Goal: Entertainment & Leisure: Consume media (video, audio)

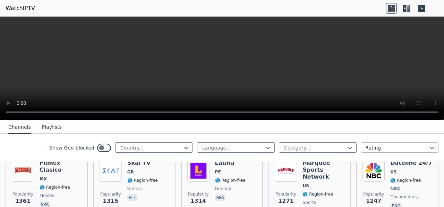
scroll to position [690, 0]
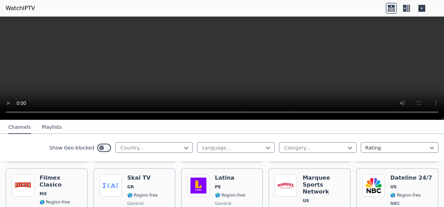
click at [405, 7] on icon at bounding box center [404, 8] width 3 height 7
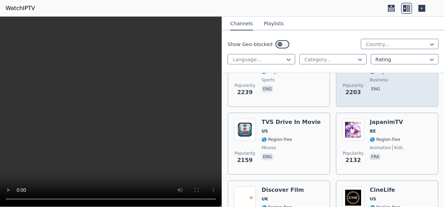
scroll to position [751, 0]
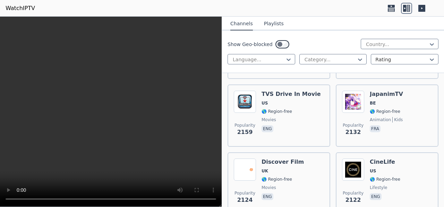
click at [424, 6] on icon at bounding box center [421, 8] width 7 height 7
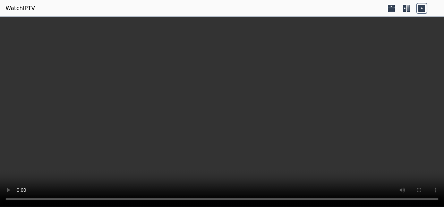
click at [410, 9] on icon at bounding box center [406, 8] width 11 height 11
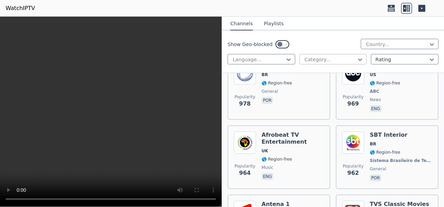
scroll to position [2436, 0]
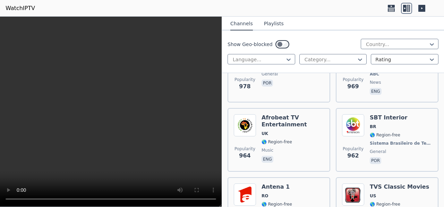
click at [313, 66] on div "Show Geo-blocked Country... Language... Category... Rating" at bounding box center [333, 52] width 222 height 43
click at [319, 64] on div "Category..." at bounding box center [333, 59] width 68 height 10
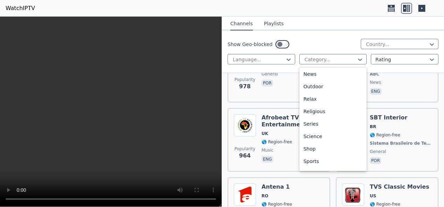
scroll to position [236, 0]
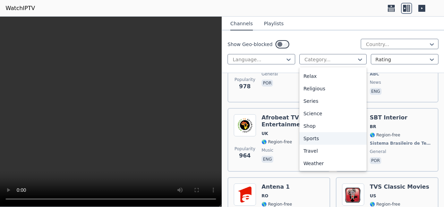
click at [312, 136] on div "Sports" at bounding box center [333, 139] width 68 height 12
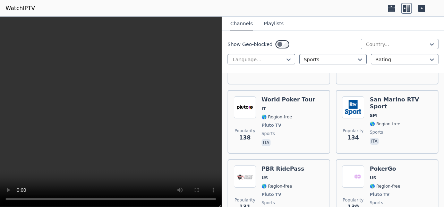
scroll to position [2874, 0]
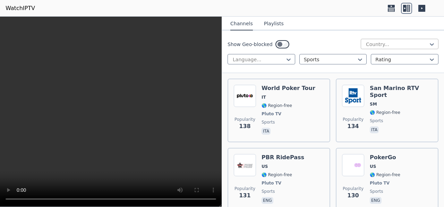
click at [414, 47] on div at bounding box center [396, 44] width 63 height 7
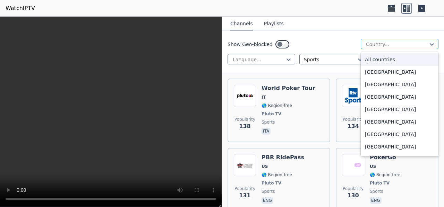
click at [414, 47] on div at bounding box center [396, 44] width 63 height 7
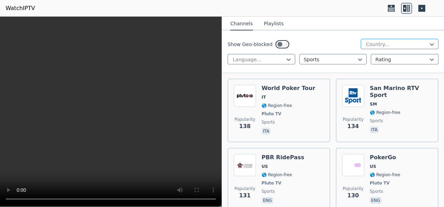
click at [414, 47] on div at bounding box center [396, 44] width 63 height 7
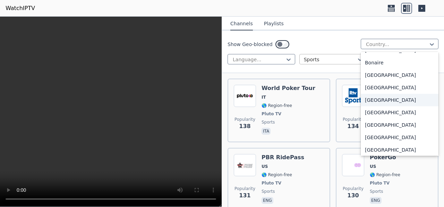
scroll to position [273, 0]
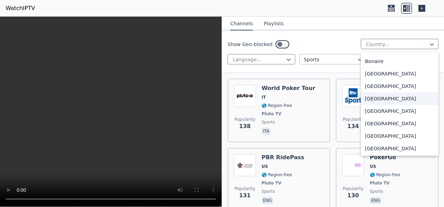
click at [335, 60] on div at bounding box center [330, 59] width 53 height 7
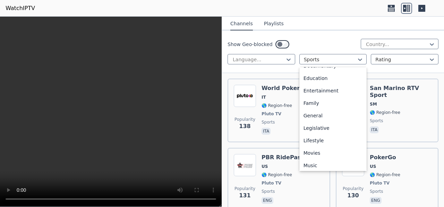
scroll to position [0, 0]
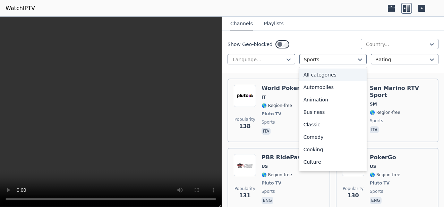
click at [323, 77] on div "All categories" at bounding box center [333, 75] width 68 height 12
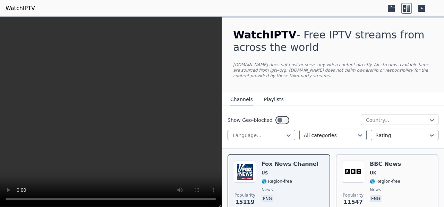
click at [377, 119] on div at bounding box center [396, 120] width 63 height 7
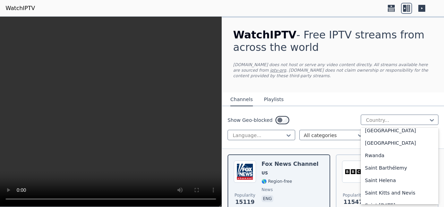
scroll to position [1924, 0]
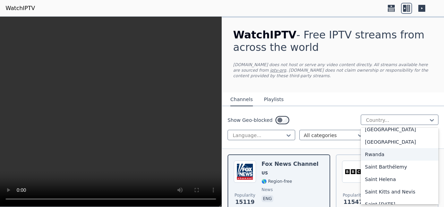
click at [367, 152] on div "Rwanda" at bounding box center [400, 154] width 78 height 12
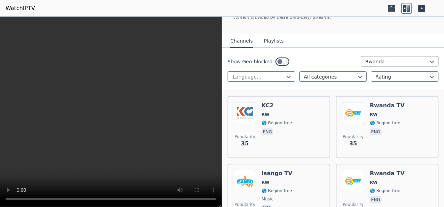
scroll to position [58, 0]
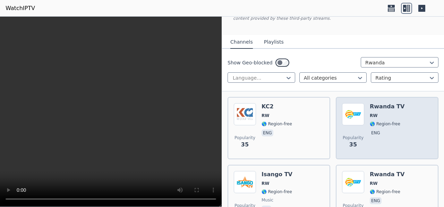
drag, startPoint x: 371, startPoint y: 137, endPoint x: 386, endPoint y: 129, distance: 17.3
click at [386, 129] on div "Rwanda TV RW 🌎 Region-free eng" at bounding box center [387, 128] width 35 height 50
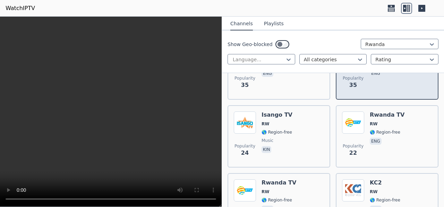
scroll to position [124, 0]
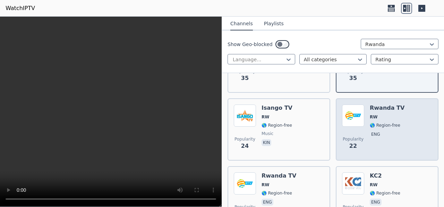
click at [388, 135] on span "eng" at bounding box center [387, 135] width 35 height 8
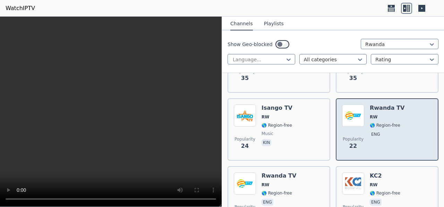
click at [388, 135] on span "eng" at bounding box center [387, 135] width 35 height 8
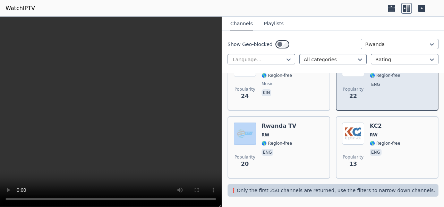
scroll to position [175, 0]
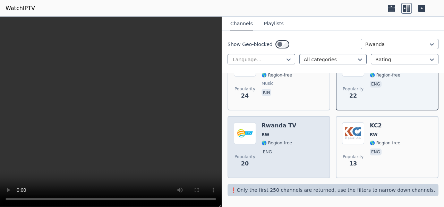
click at [283, 154] on span "eng" at bounding box center [279, 153] width 35 height 8
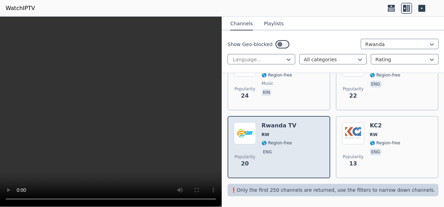
click at [283, 154] on span "eng" at bounding box center [279, 153] width 35 height 8
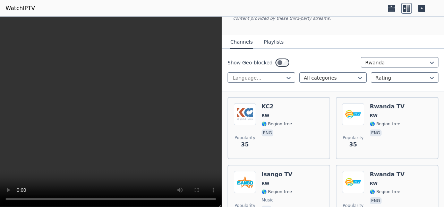
scroll to position [54, 0]
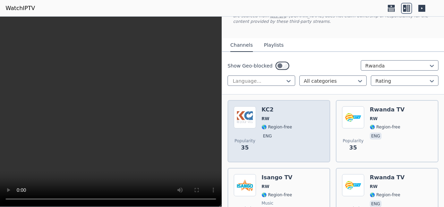
click at [290, 131] on div "Popularity 35 KC2 RW 🌎 Region-free eng" at bounding box center [279, 132] width 90 height 50
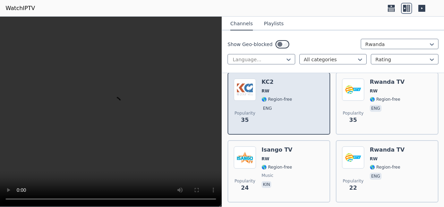
scroll to position [84, 0]
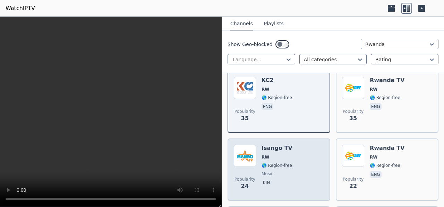
click at [292, 150] on div "Popularity 24 Isango TV RW 🌎 Region-free music kin" at bounding box center [279, 170] width 90 height 50
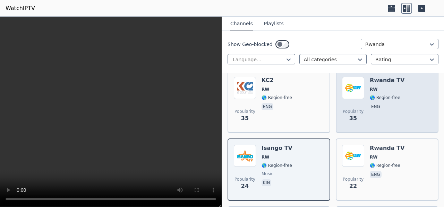
click at [382, 87] on span "RW" at bounding box center [387, 90] width 35 height 6
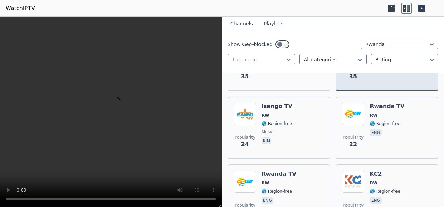
scroll to position [138, 0]
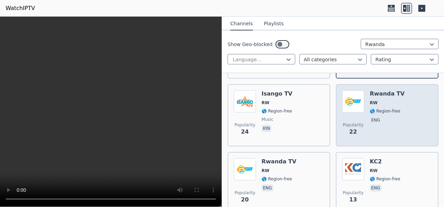
click at [373, 105] on span "RW" at bounding box center [374, 103] width 8 height 6
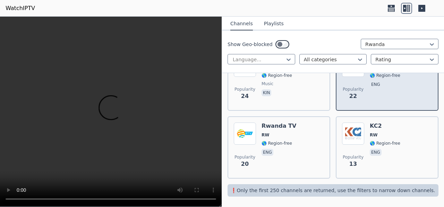
scroll to position [175, 0]
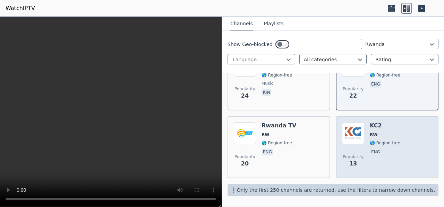
click at [385, 132] on span "RW" at bounding box center [385, 135] width 31 height 6
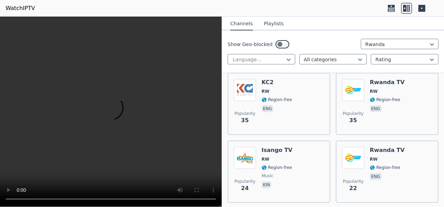
scroll to position [94, 0]
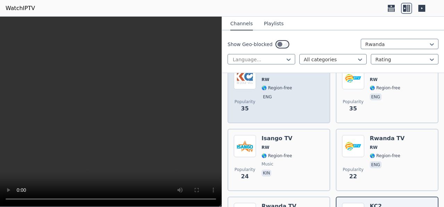
click at [283, 92] on div "KC2 RW 🌎 Region-free eng" at bounding box center [277, 92] width 31 height 50
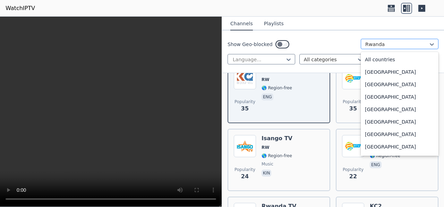
click at [412, 44] on div at bounding box center [396, 44] width 63 height 7
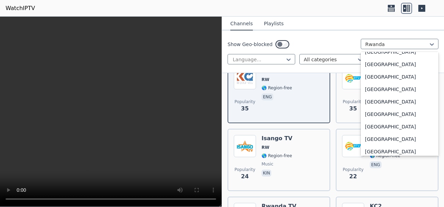
scroll to position [2295, 0]
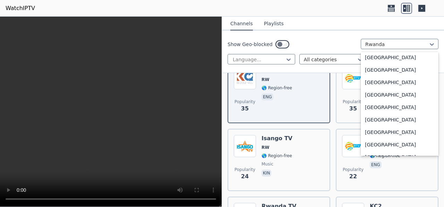
click at [377, 96] on div "[GEOGRAPHIC_DATA]" at bounding box center [400, 95] width 78 height 12
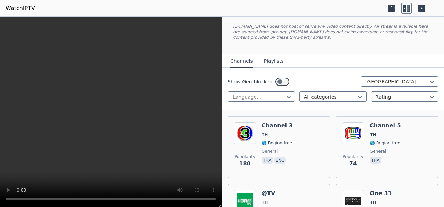
scroll to position [39, 0]
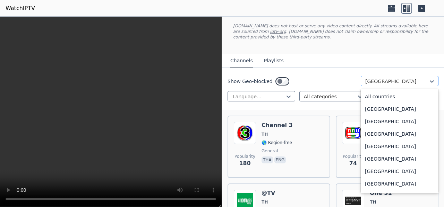
click at [406, 82] on div at bounding box center [396, 81] width 63 height 7
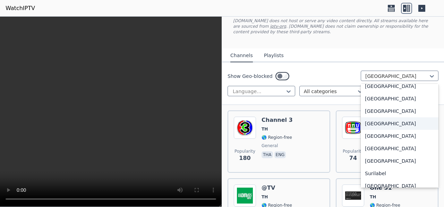
scroll to position [2148, 0]
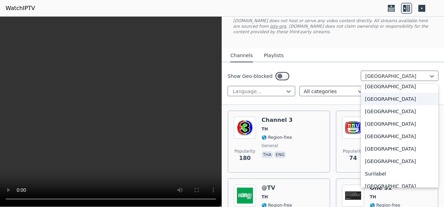
click at [380, 98] on div "[GEOGRAPHIC_DATA]" at bounding box center [400, 99] width 78 height 12
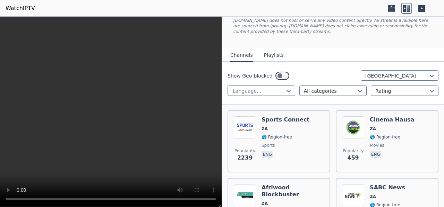
scroll to position [45, 0]
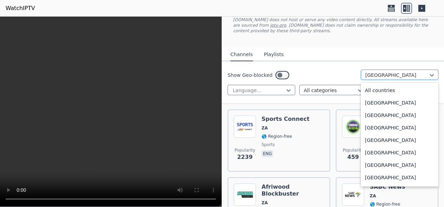
click at [392, 76] on div at bounding box center [396, 75] width 63 height 7
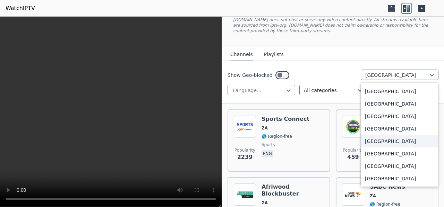
scroll to position [2391, 0]
click at [382, 141] on div "[GEOGRAPHIC_DATA]" at bounding box center [400, 142] width 78 height 12
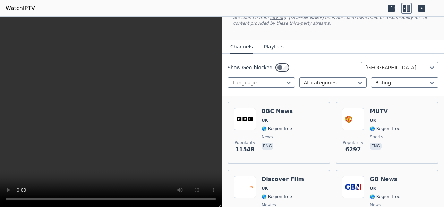
scroll to position [53, 0]
click at [382, 141] on div "MUTV UK 🌎 Region-free sports eng" at bounding box center [385, 133] width 31 height 50
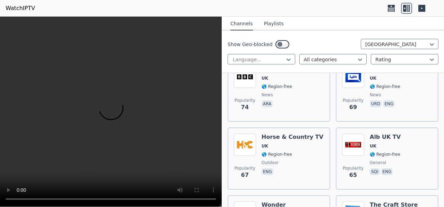
scroll to position [992, 0]
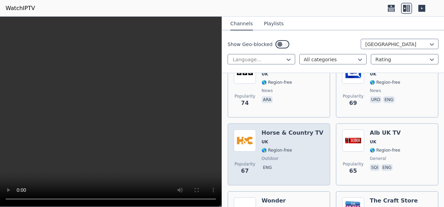
click at [291, 148] on div "Horse & Country TV UK 🌎 Region-free outdoor eng" at bounding box center [293, 155] width 62 height 50
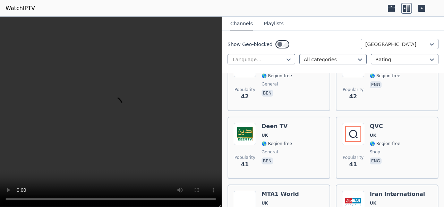
scroll to position [1617, 0]
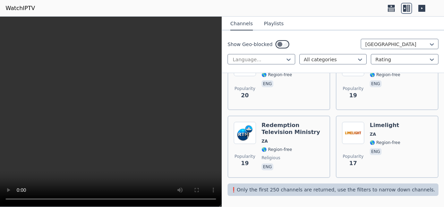
scroll to position [1126, 0]
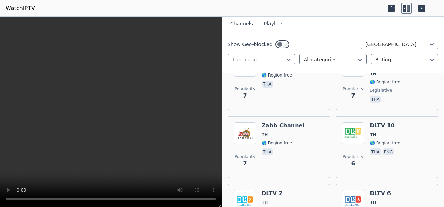
scroll to position [1602, 0]
